Goal: Task Accomplishment & Management: Use online tool/utility

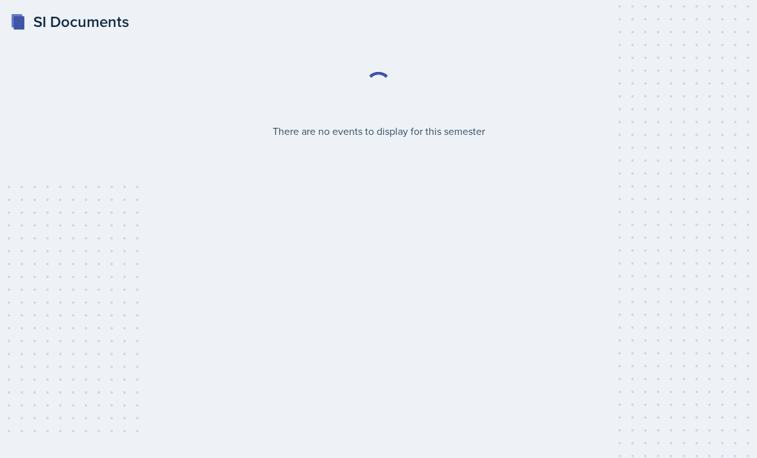
select select "2bed604d-1099-4043-b1bc-2365e8740244"
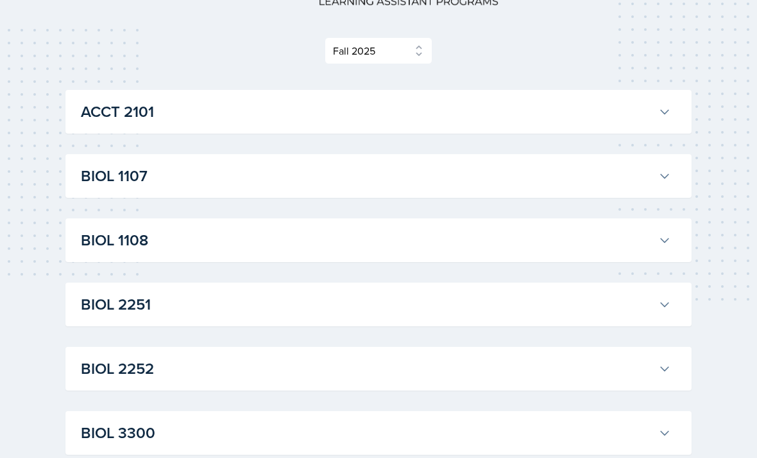
click at [551, 308] on h3 "BIOL 2251" at bounding box center [367, 304] width 572 height 23
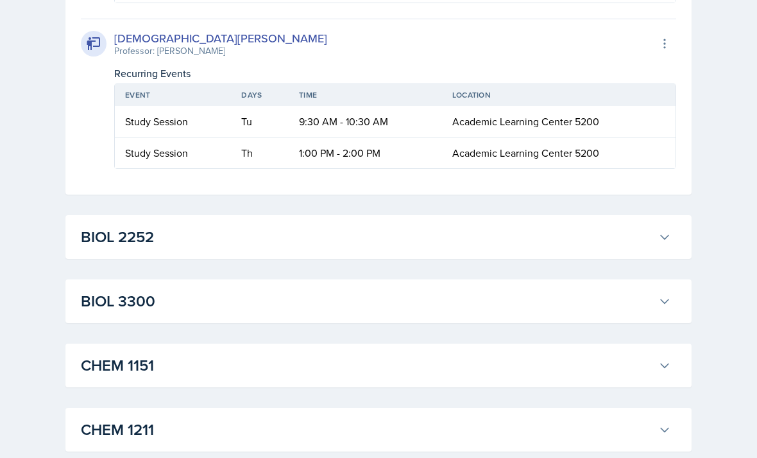
scroll to position [608, 0]
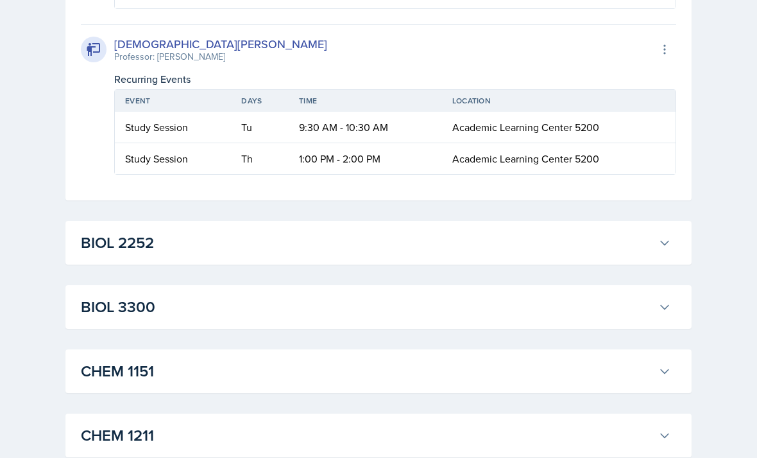
click at [682, 48] on div "BIOL 2251 [PERSON_NAME] Professor: [PERSON_NAME] Export to Google Calendar Recu…" at bounding box center [378, 15] width 626 height 369
click at [661, 51] on icon at bounding box center [664, 49] width 13 height 13
click at [658, 83] on div "Export to Google Calendar" at bounding box center [594, 77] width 154 height 26
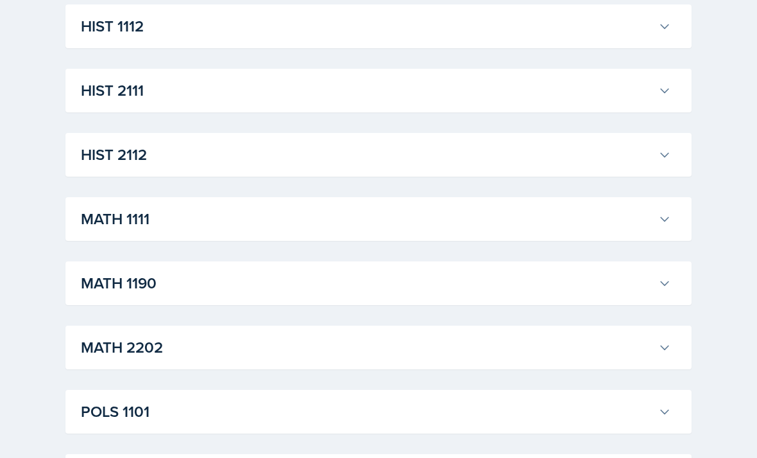
scroll to position [1145, 0]
click at [122, 145] on h3 "HIST 2112" at bounding box center [367, 154] width 572 height 23
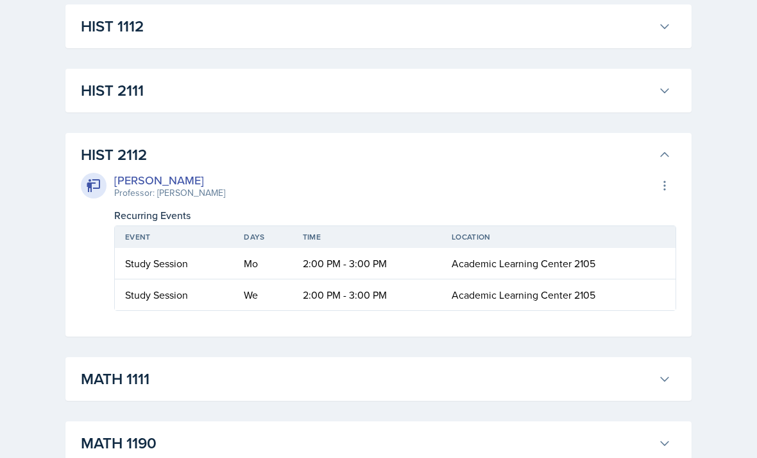
click at [112, 153] on h3 "HIST 2112" at bounding box center [367, 154] width 572 height 23
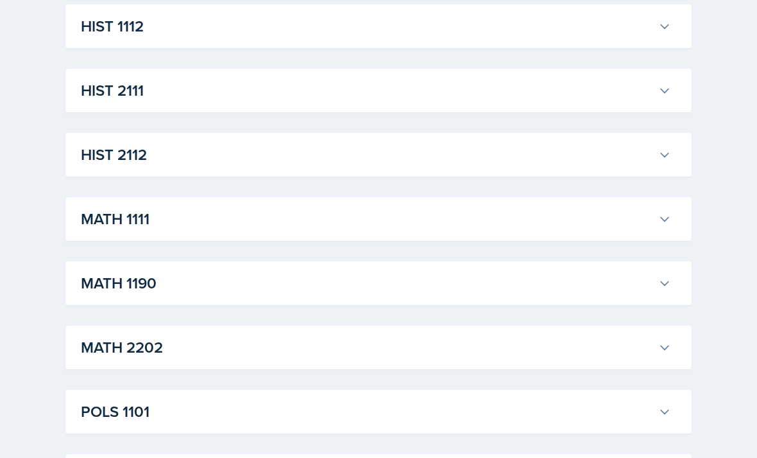
click at [97, 97] on h3 "HIST 2111" at bounding box center [367, 90] width 572 height 23
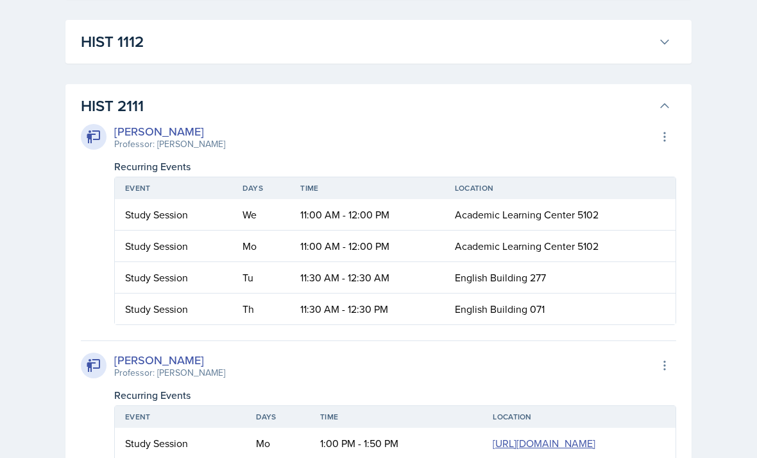
scroll to position [1127, 0]
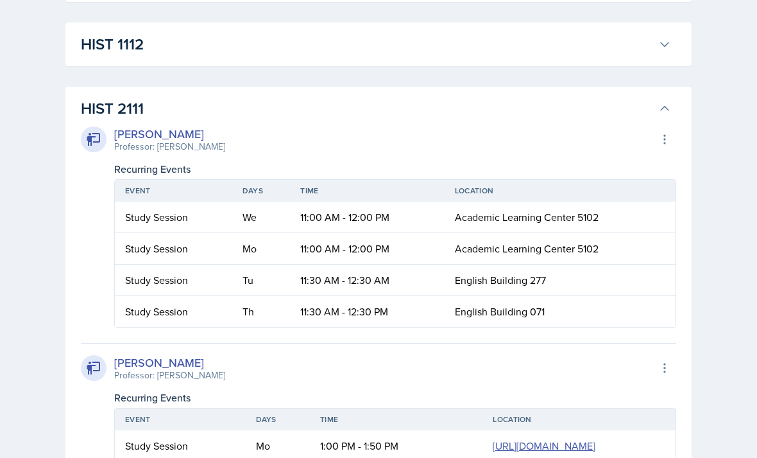
click at [128, 104] on h3 "HIST 2111" at bounding box center [367, 108] width 572 height 23
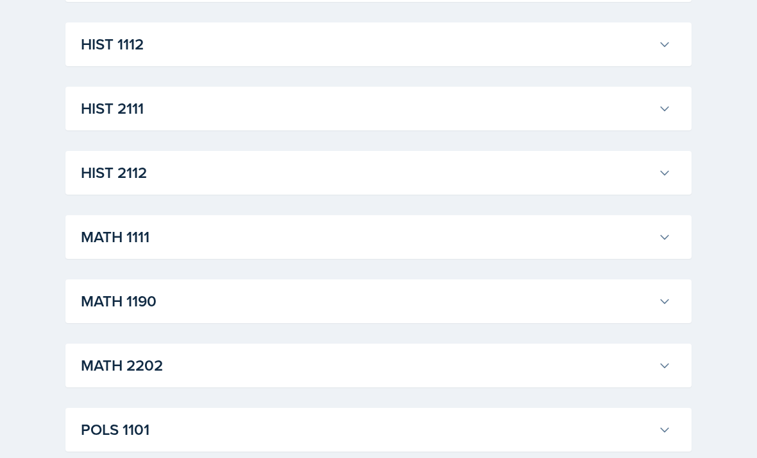
click at [98, 51] on h3 "HIST 1112" at bounding box center [367, 44] width 572 height 23
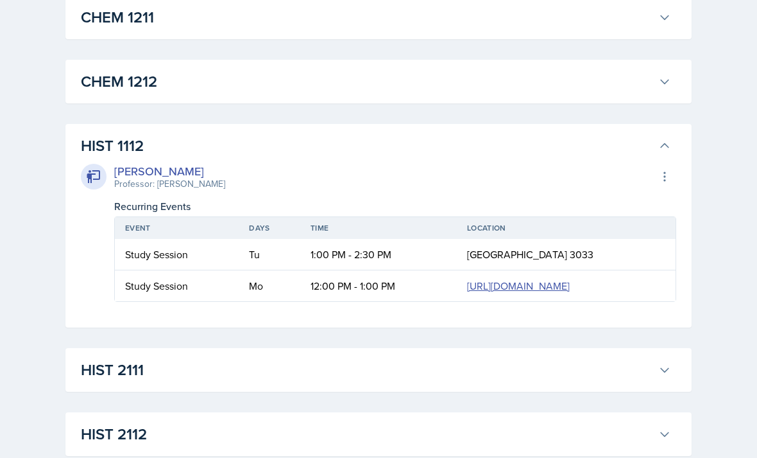
click at [121, 143] on h3 "HIST 1112" at bounding box center [367, 146] width 572 height 23
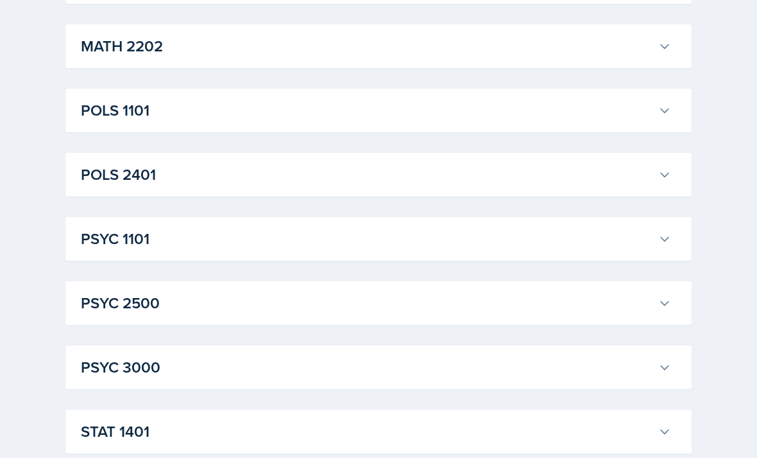
scroll to position [1482, 0]
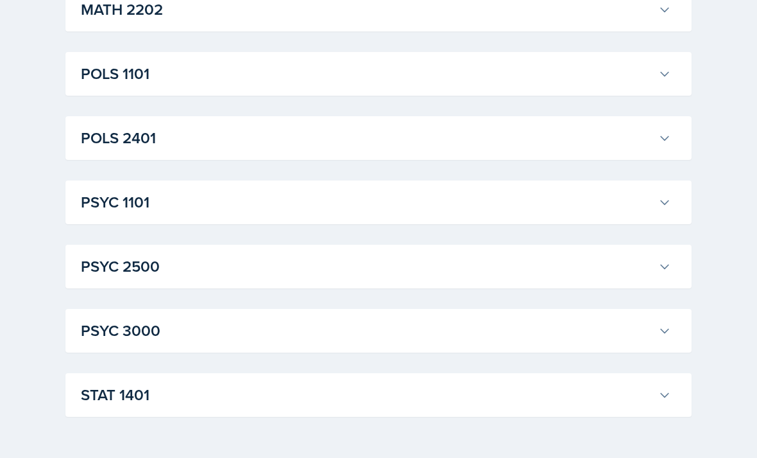
click at [556, 392] on h3 "STAT 1401" at bounding box center [367, 394] width 572 height 23
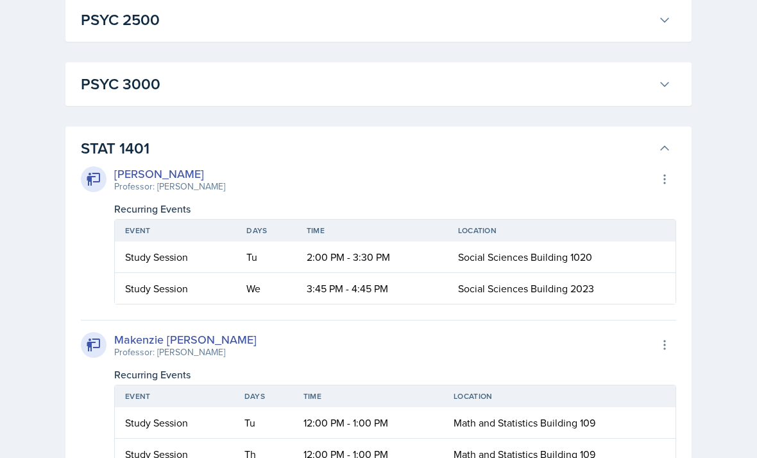
scroll to position [1798, 0]
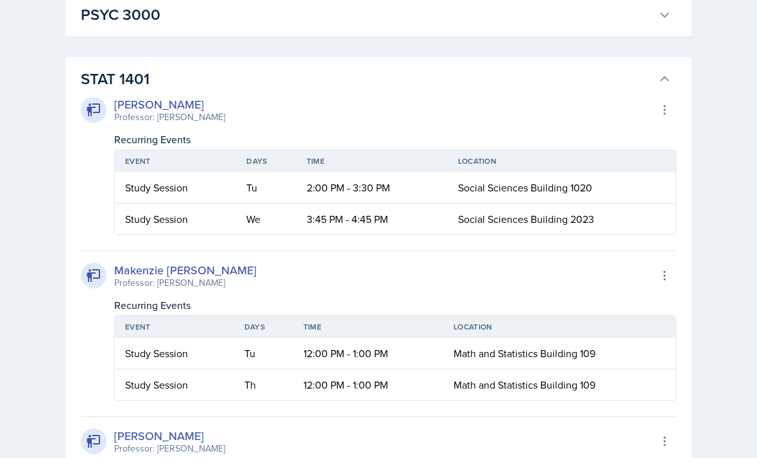
click at [103, 78] on h3 "STAT 1401" at bounding box center [367, 78] width 572 height 23
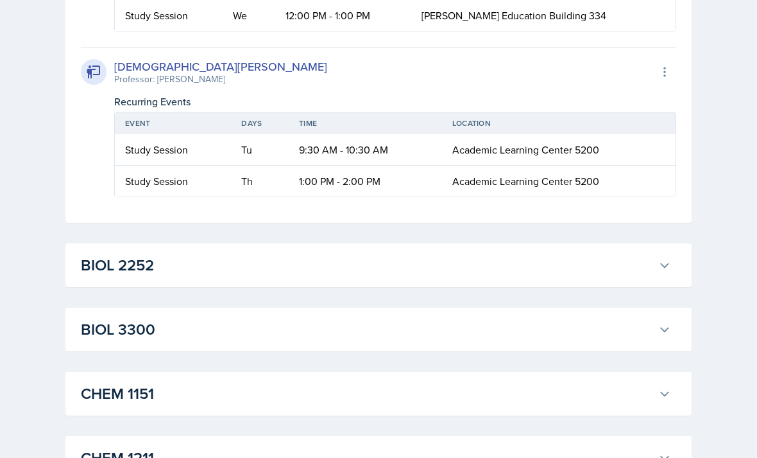
scroll to position [574, 0]
